Goal: Task Accomplishment & Management: Manage account settings

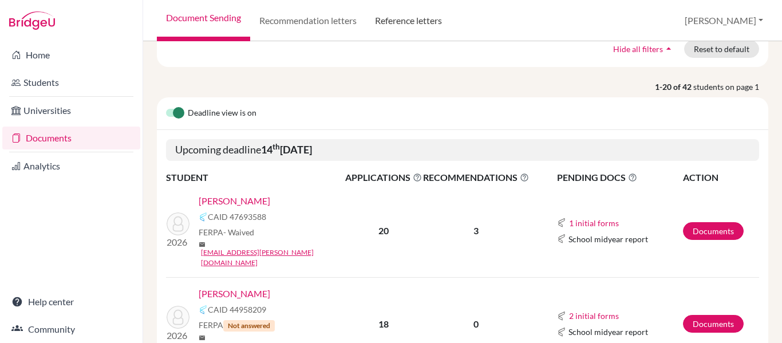
scroll to position [115, 0]
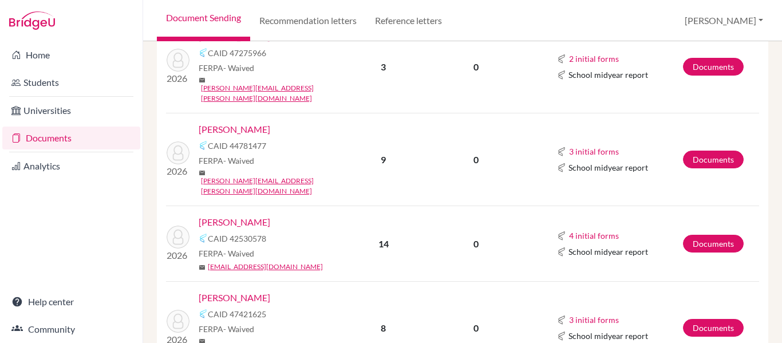
scroll to position [630, 0]
click at [617, 229] on button "4 initial forms" at bounding box center [594, 235] width 51 height 13
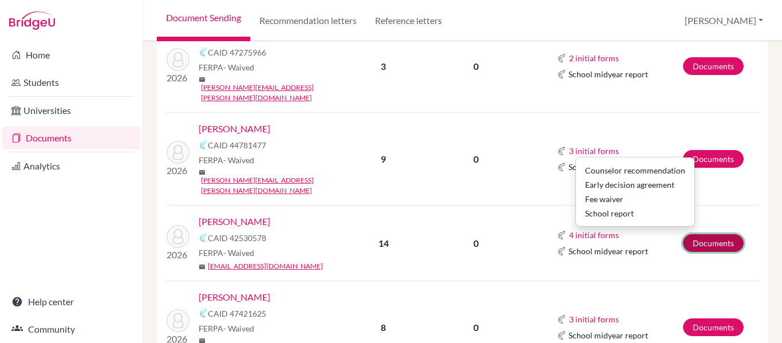
click at [719, 234] on link "Documents" at bounding box center [713, 243] width 61 height 18
